Goal: Find specific page/section: Find specific page/section

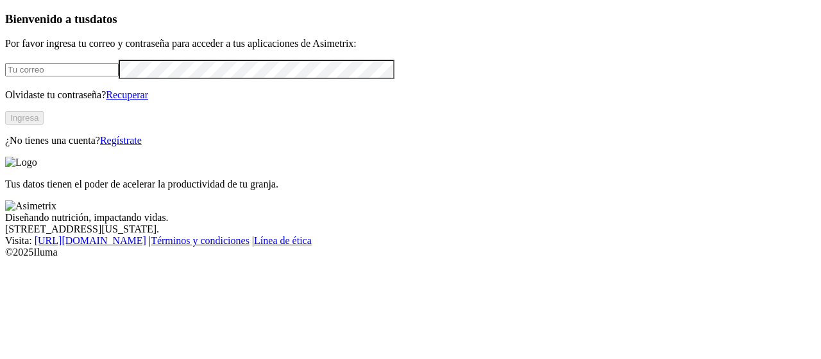
type input "[PERSON_NAME][EMAIL_ADDRESS][DOMAIN_NAME]"
click at [44, 124] on button "Ingresa" at bounding box center [24, 117] width 38 height 13
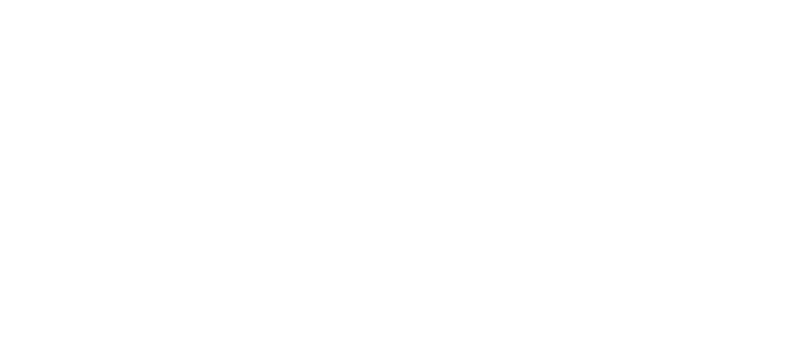
scroll to position [127, 0]
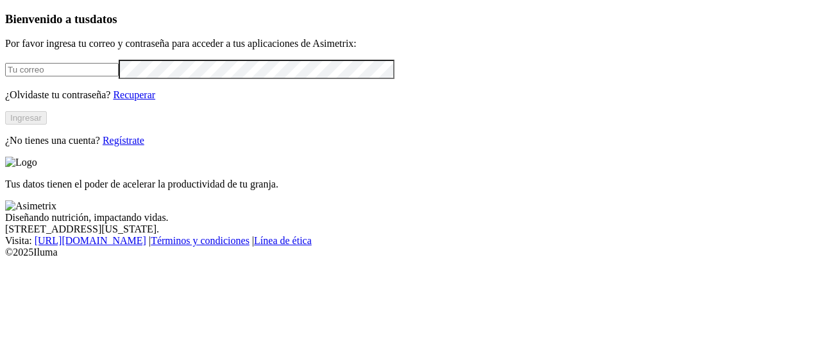
type input "[PERSON_NAME][EMAIL_ADDRESS][DOMAIN_NAME]"
click at [47, 124] on button "Ingresar" at bounding box center [26, 117] width 42 height 13
